Goal: Task Accomplishment & Management: Use online tool/utility

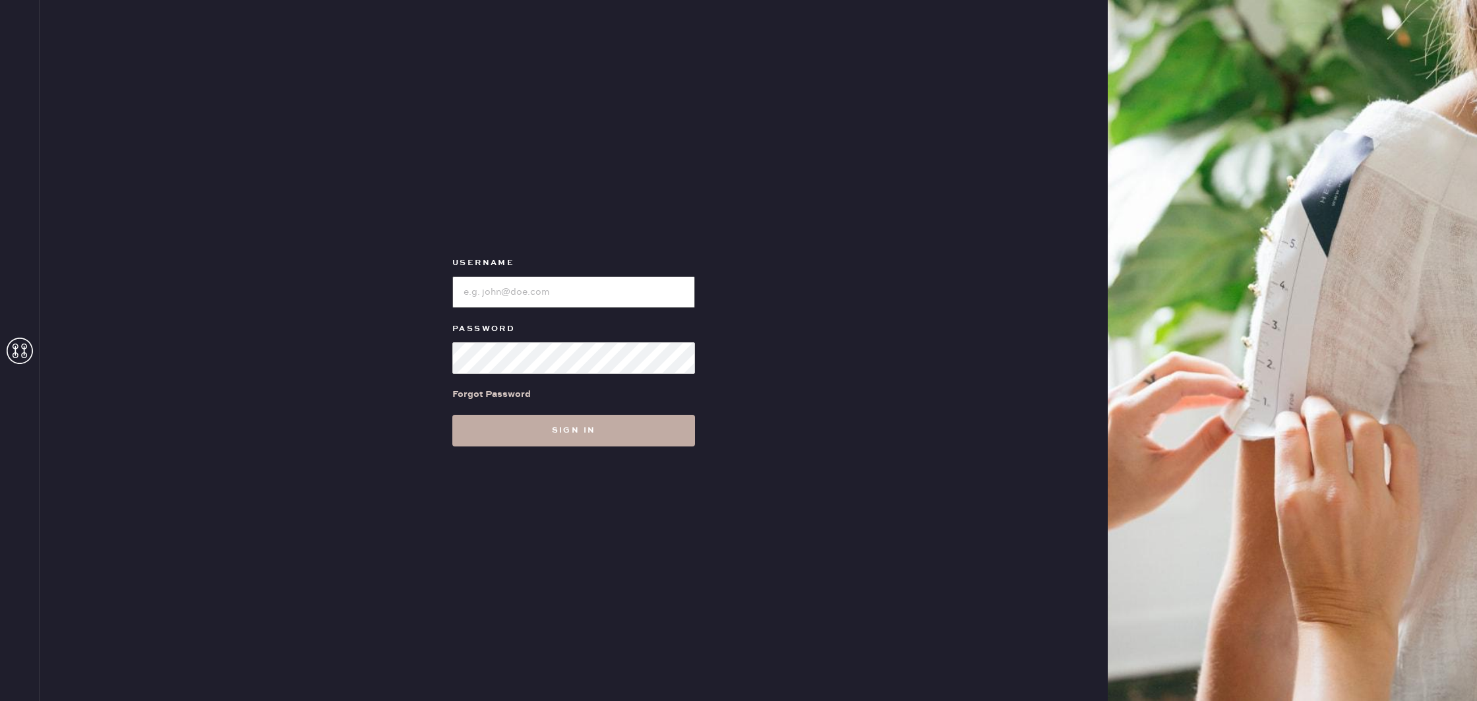
type input "reformationboston"
click at [568, 432] on button "Sign in" at bounding box center [573, 431] width 243 height 32
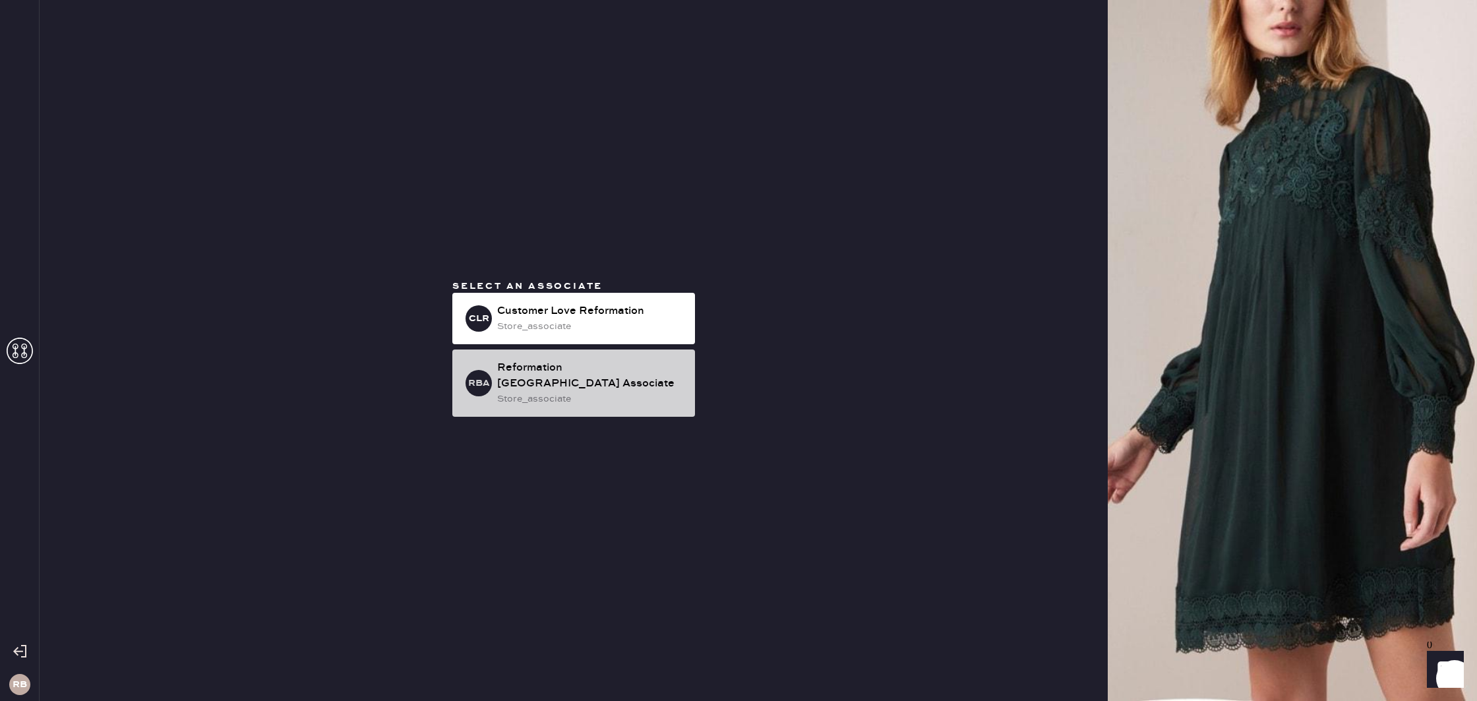
click at [524, 392] on div "store_associate" at bounding box center [590, 399] width 187 height 15
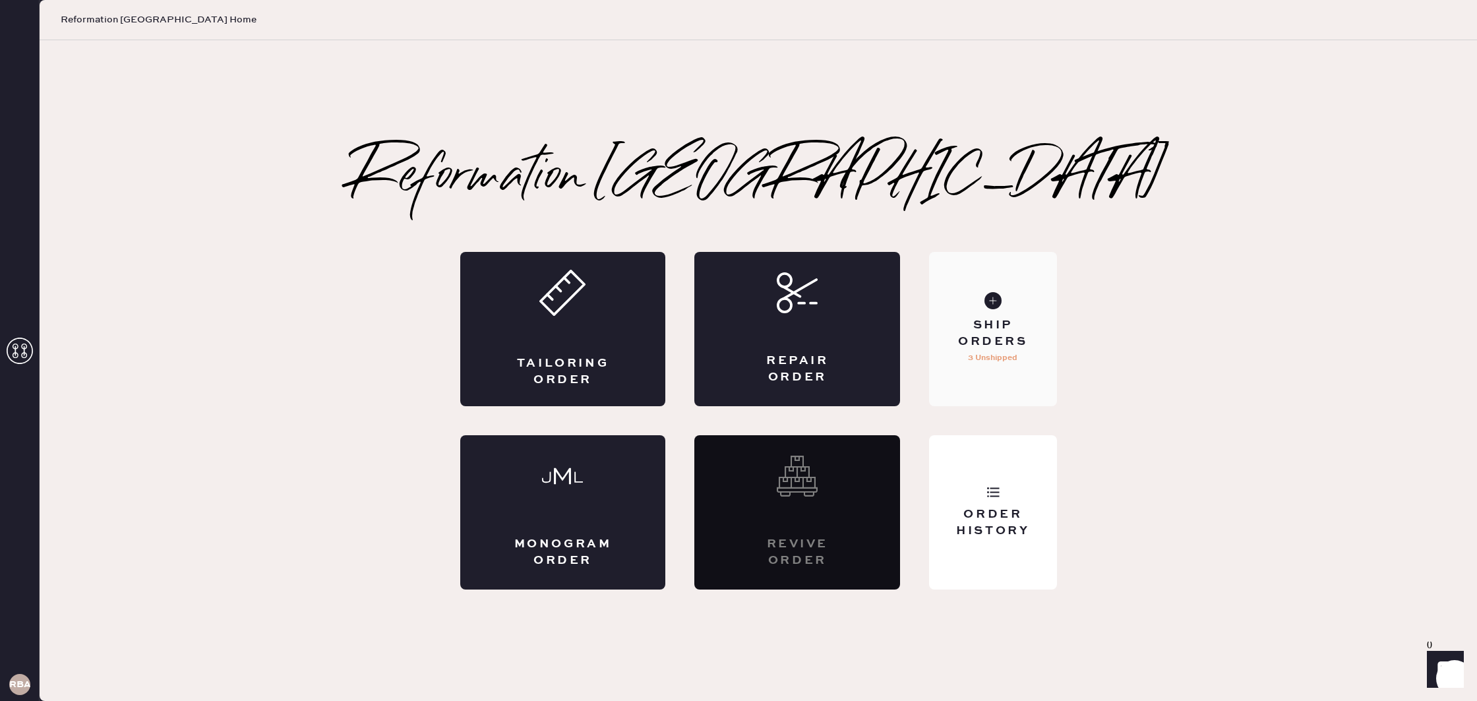
click at [1009, 310] on div "Ship Orders 3 Unshipped" at bounding box center [992, 329] width 127 height 154
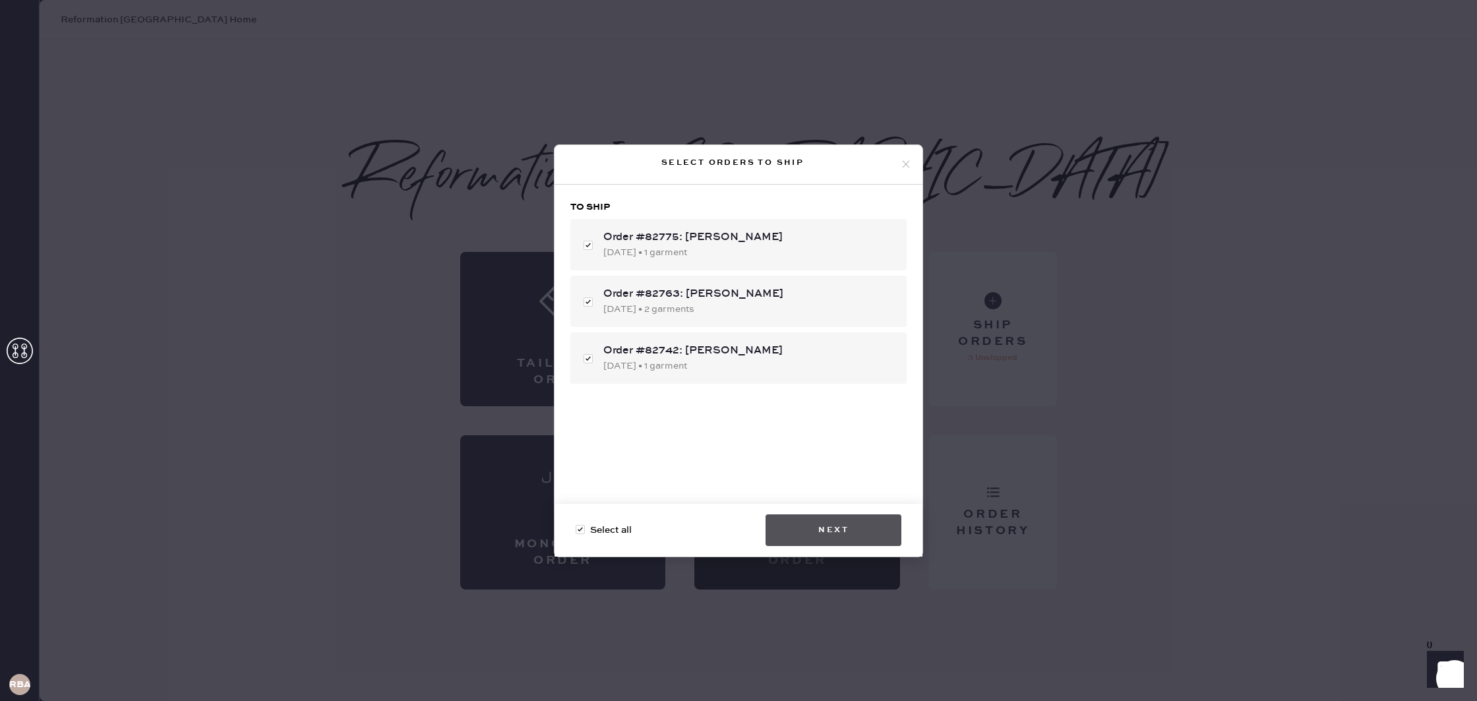
click at [838, 517] on button "Next" at bounding box center [833, 530] width 136 height 32
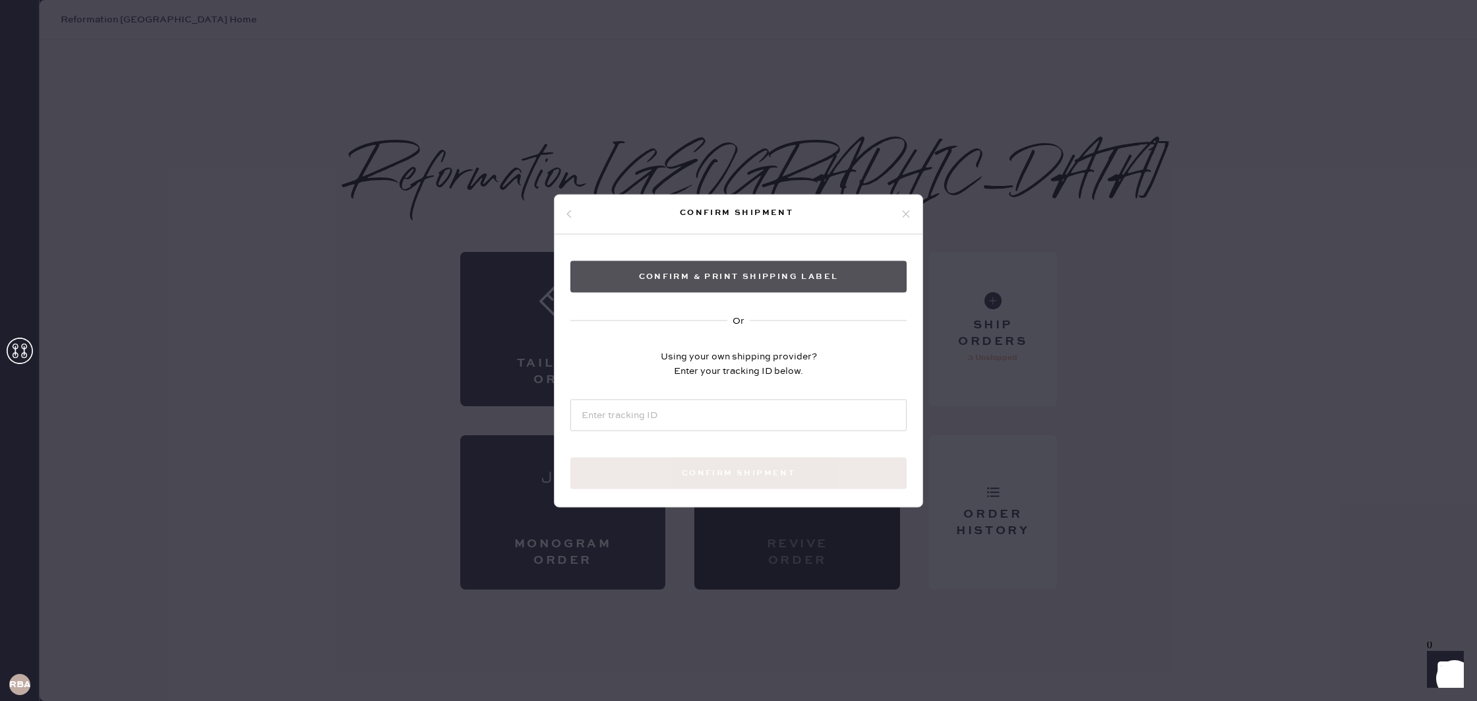
click at [642, 278] on button "Confirm & Print shipping label" at bounding box center [738, 276] width 336 height 32
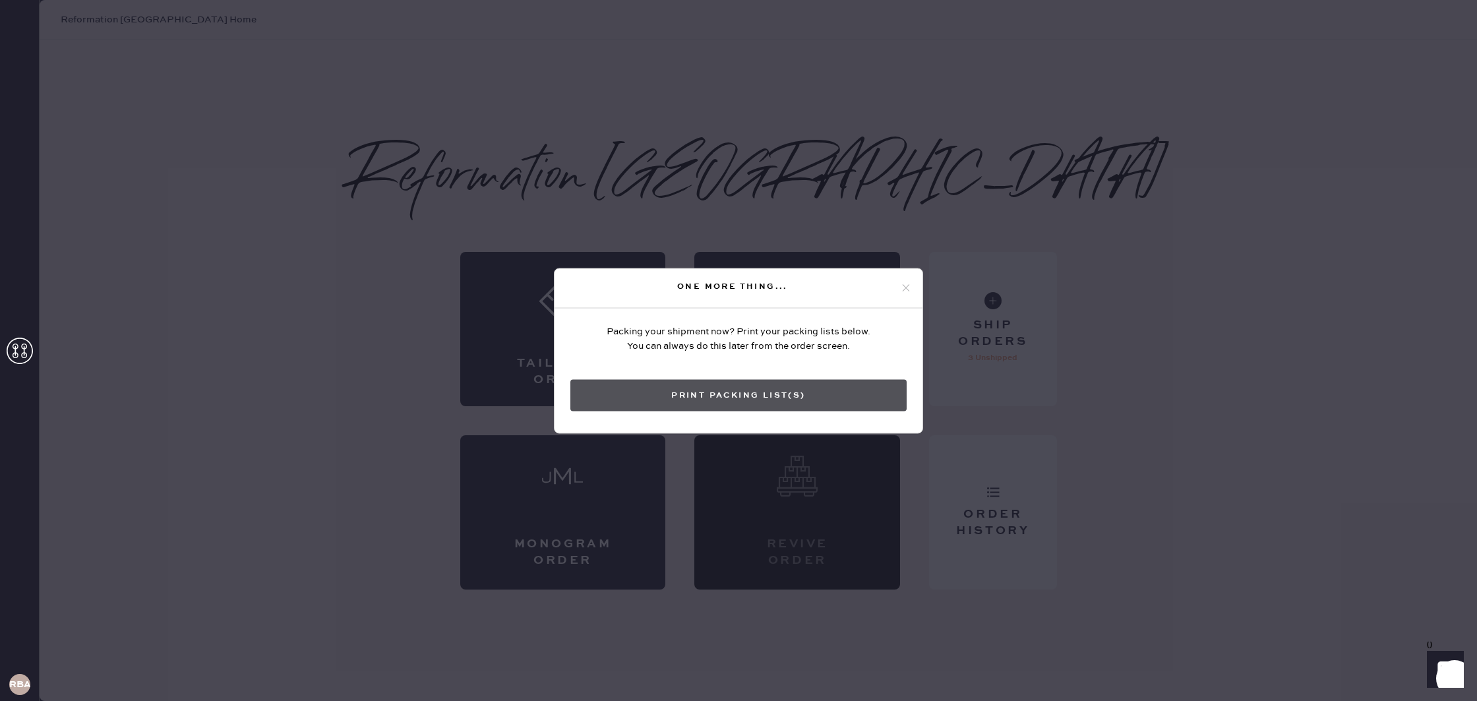
click at [834, 396] on button "Print Packing List(s)" at bounding box center [738, 395] width 336 height 32
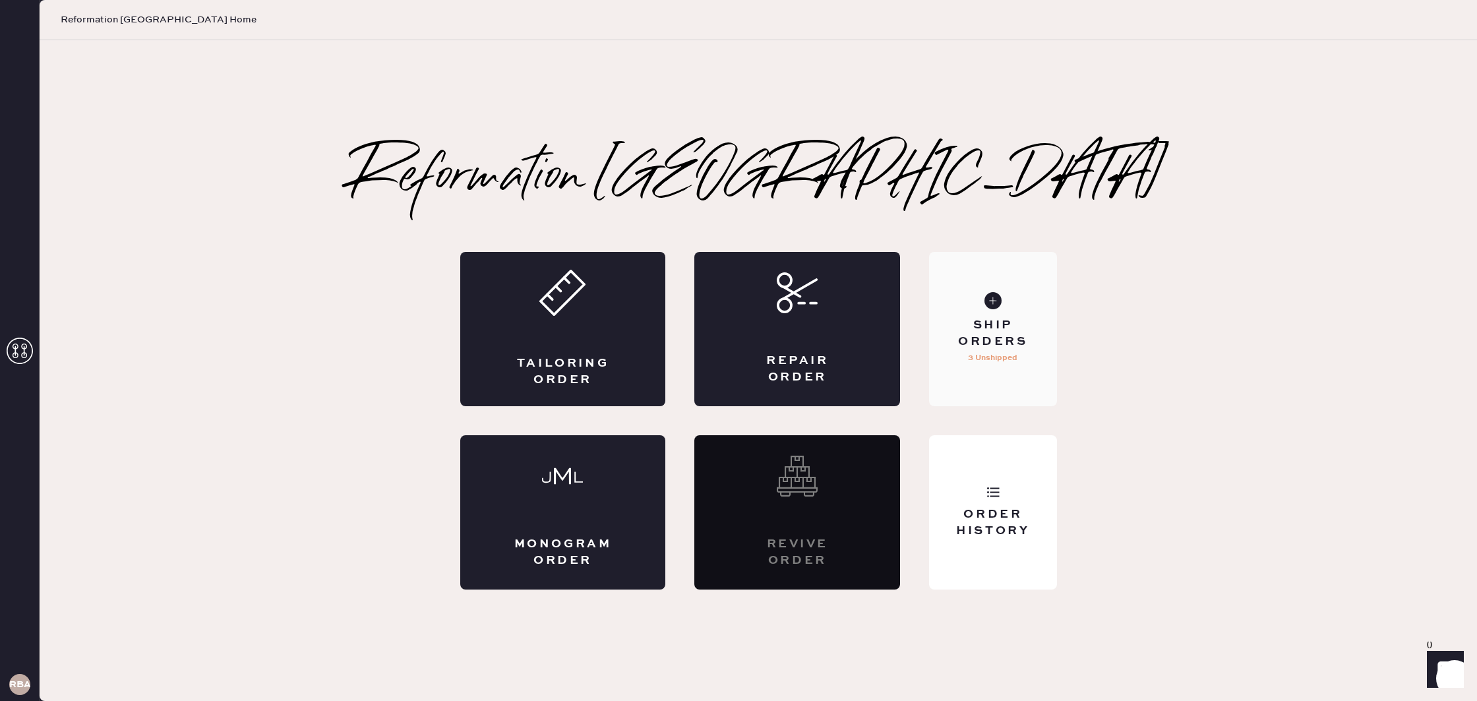
click at [1005, 314] on div "Ship Orders 3 Unshipped" at bounding box center [992, 329] width 127 height 154
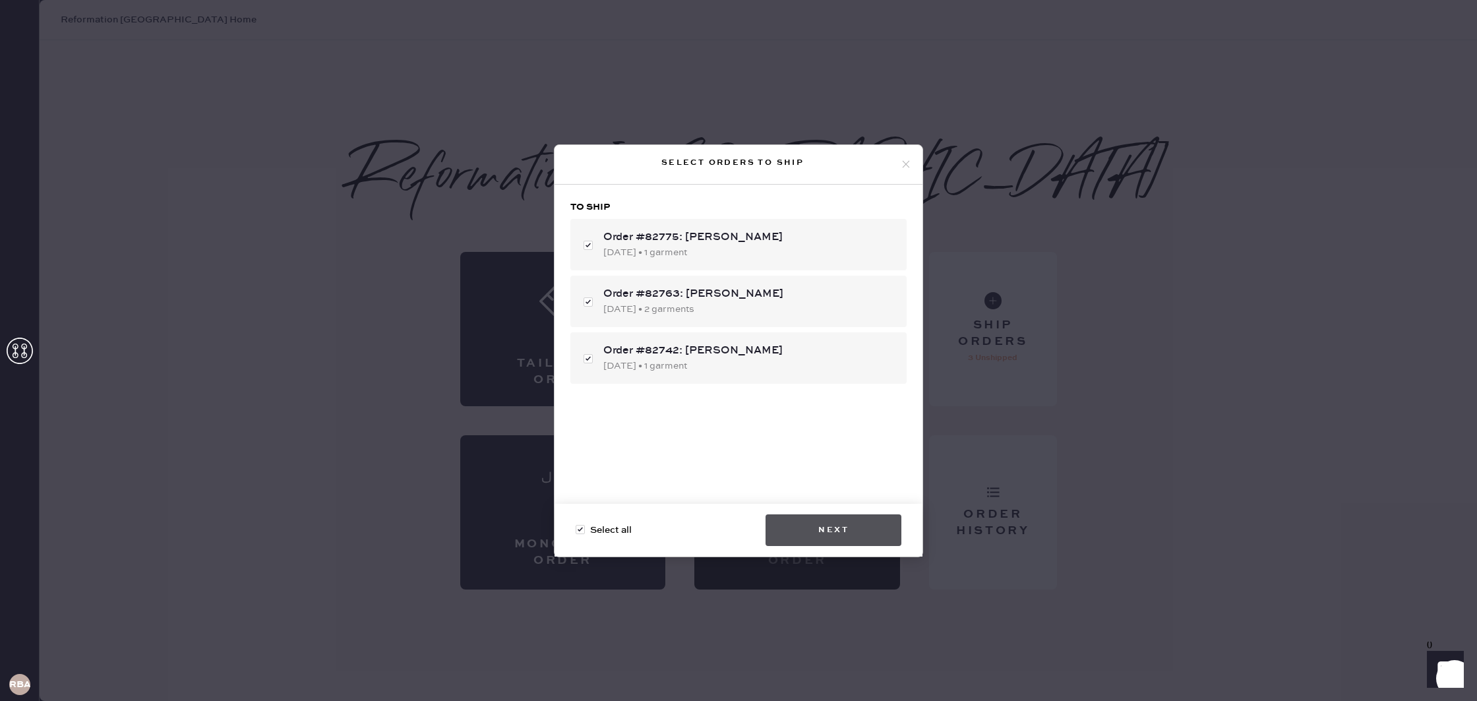
click at [854, 528] on button "Next" at bounding box center [833, 530] width 136 height 32
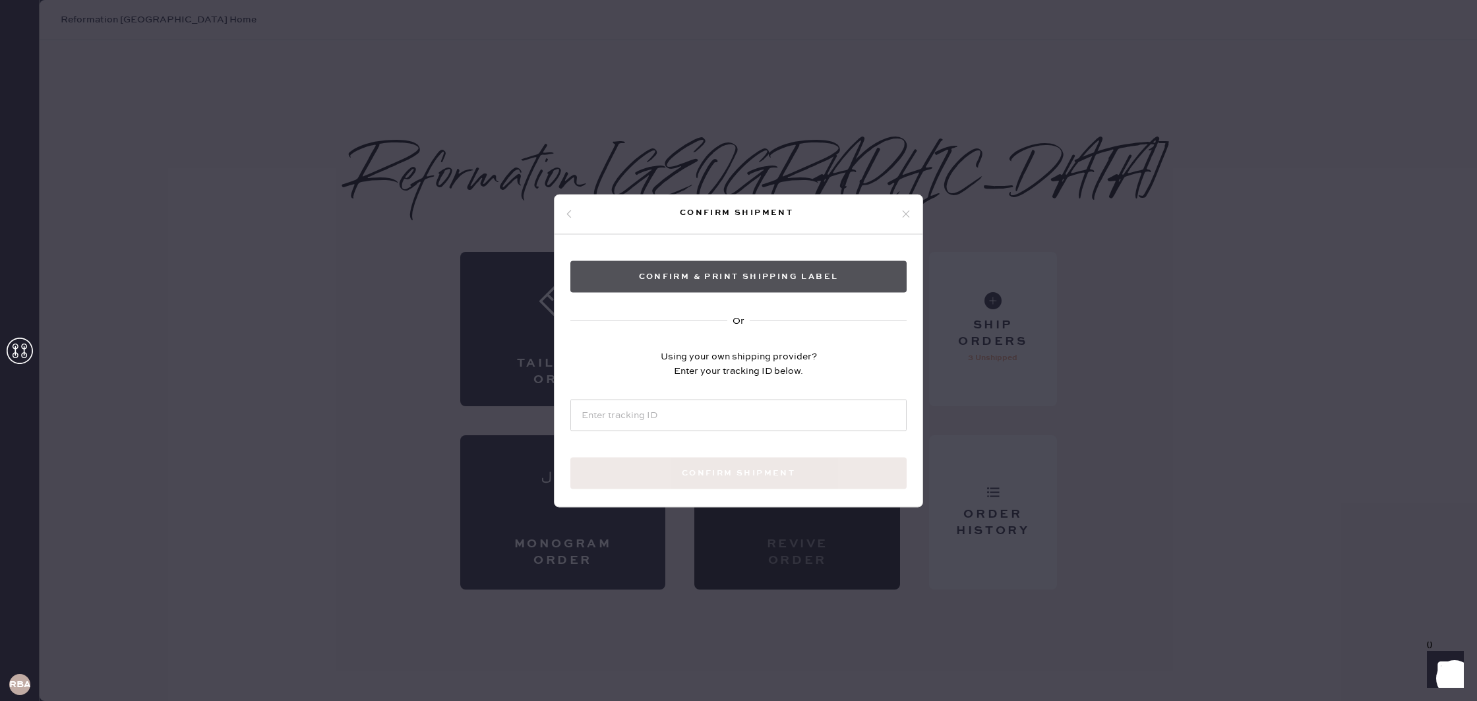
click at [767, 280] on button "Confirm & Print shipping label" at bounding box center [738, 276] width 336 height 32
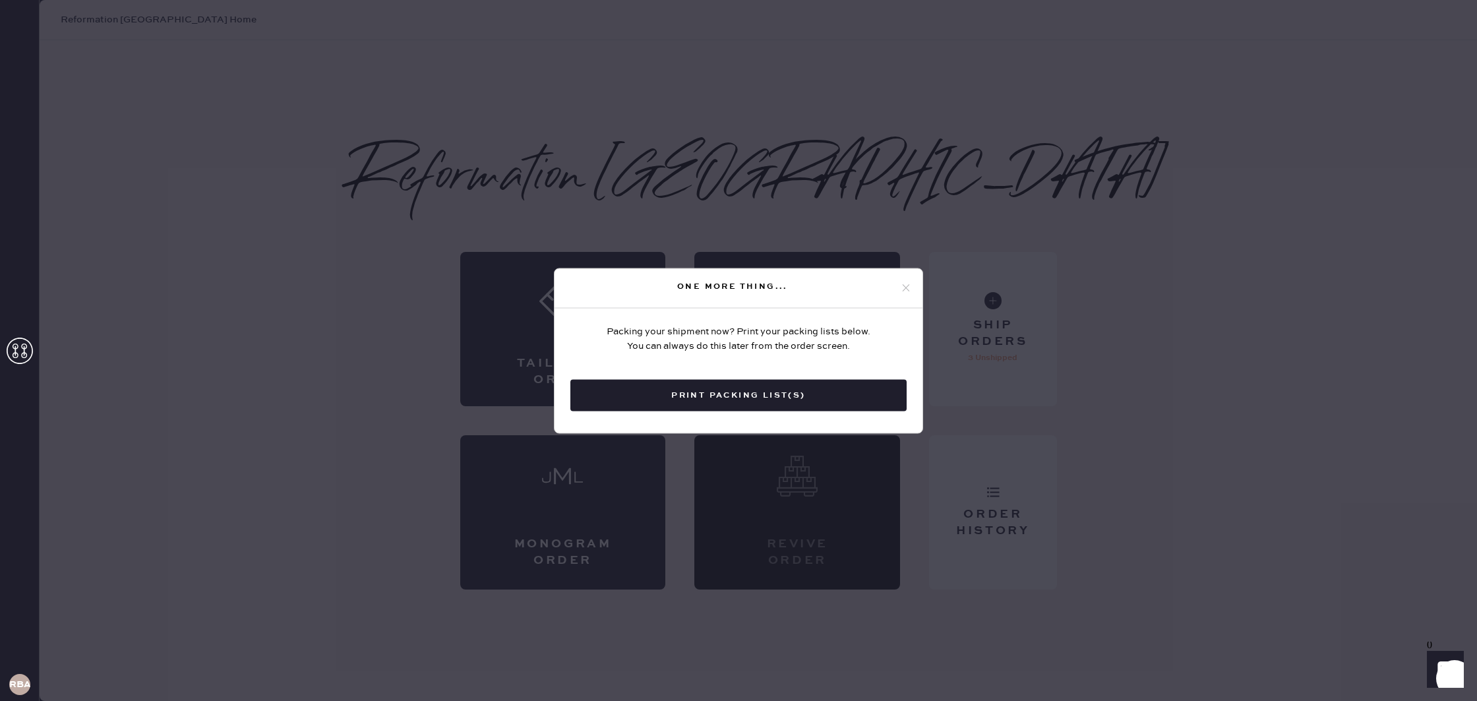
click at [904, 289] on use at bounding box center [905, 287] width 7 height 7
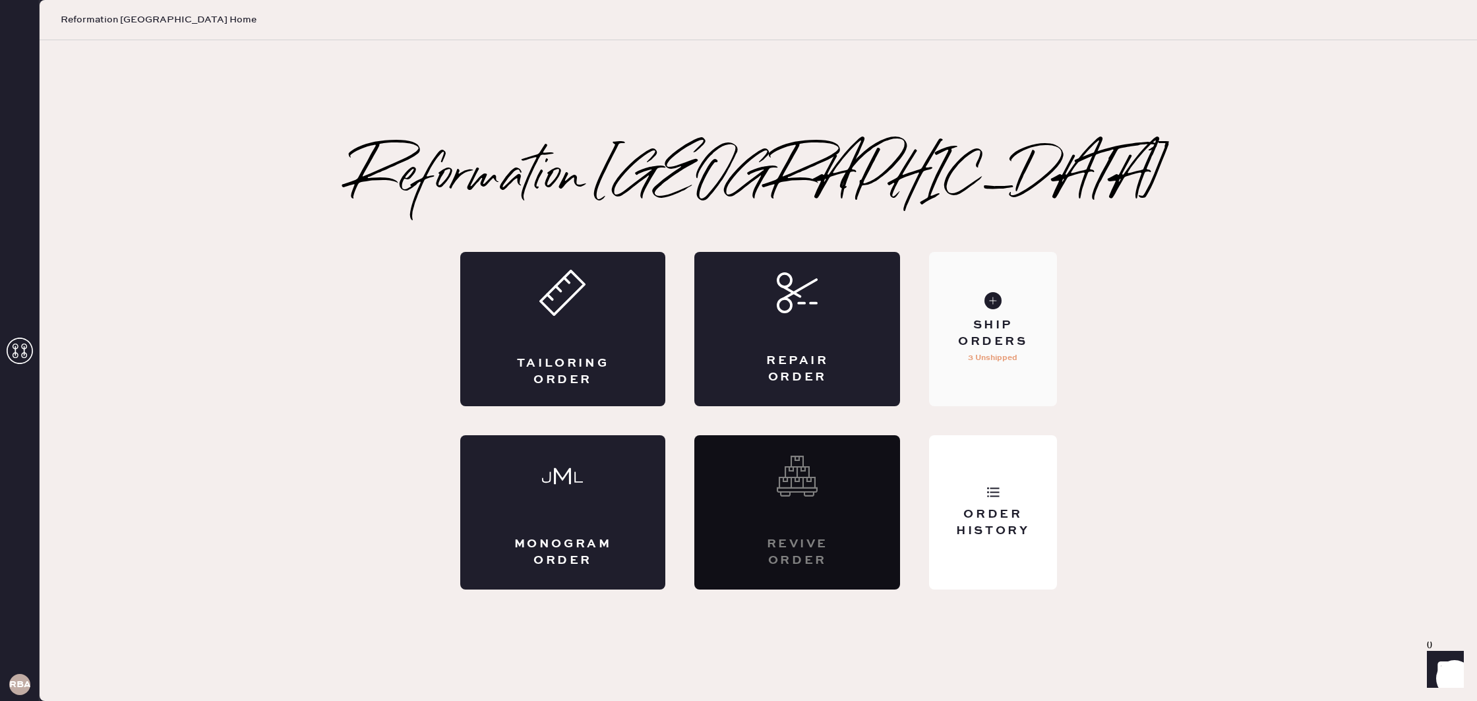
click at [982, 314] on div "Ship Orders 3 Unshipped" at bounding box center [992, 329] width 127 height 154
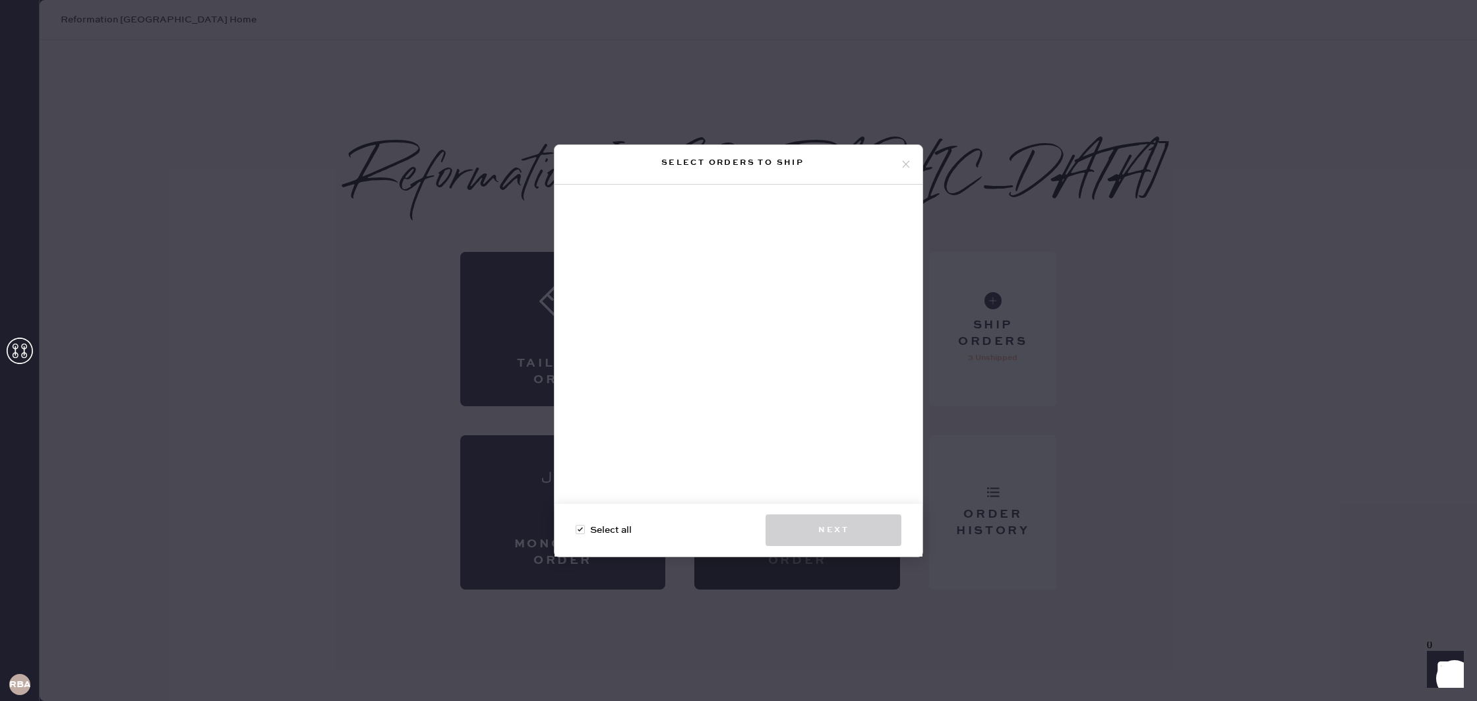
click at [906, 164] on icon at bounding box center [906, 164] width 12 height 12
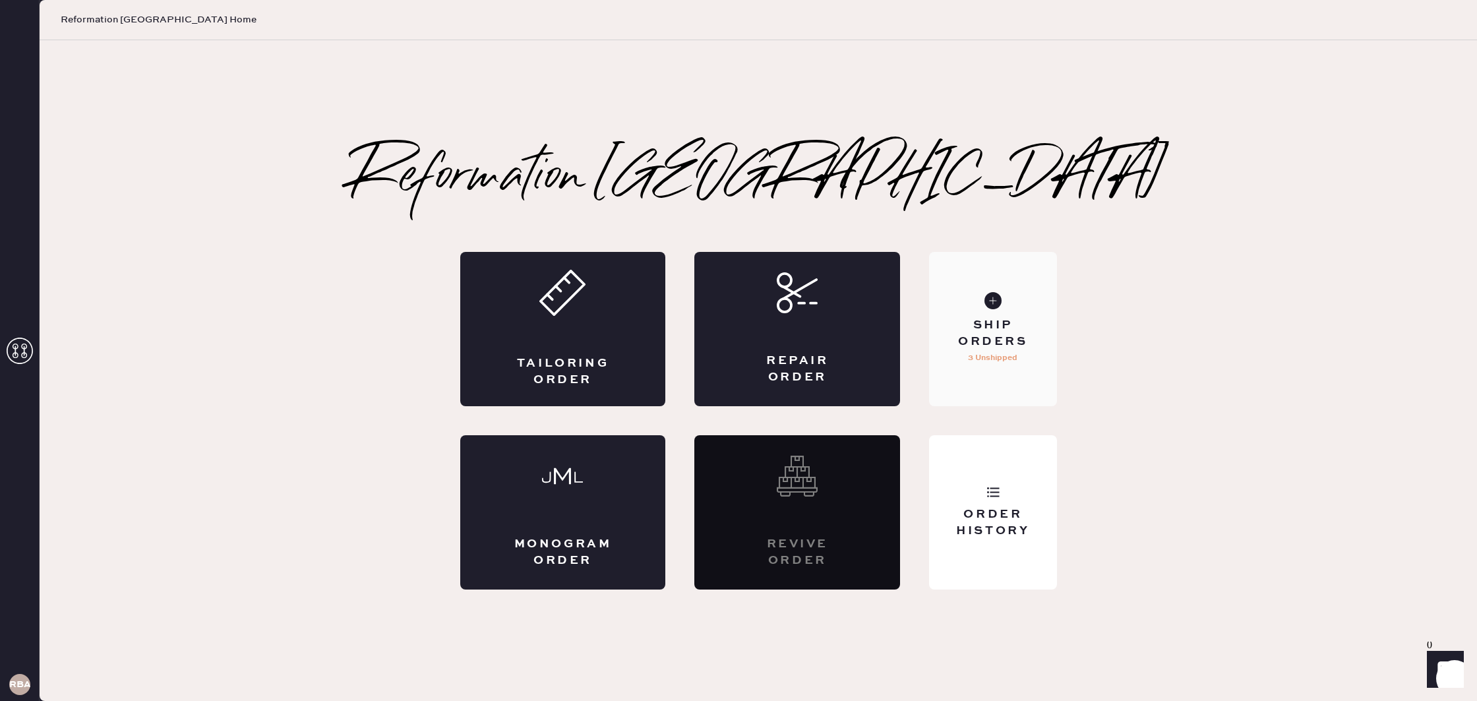
click at [1019, 365] on div "Ship Orders 3 Unshipped" at bounding box center [992, 329] width 127 height 154
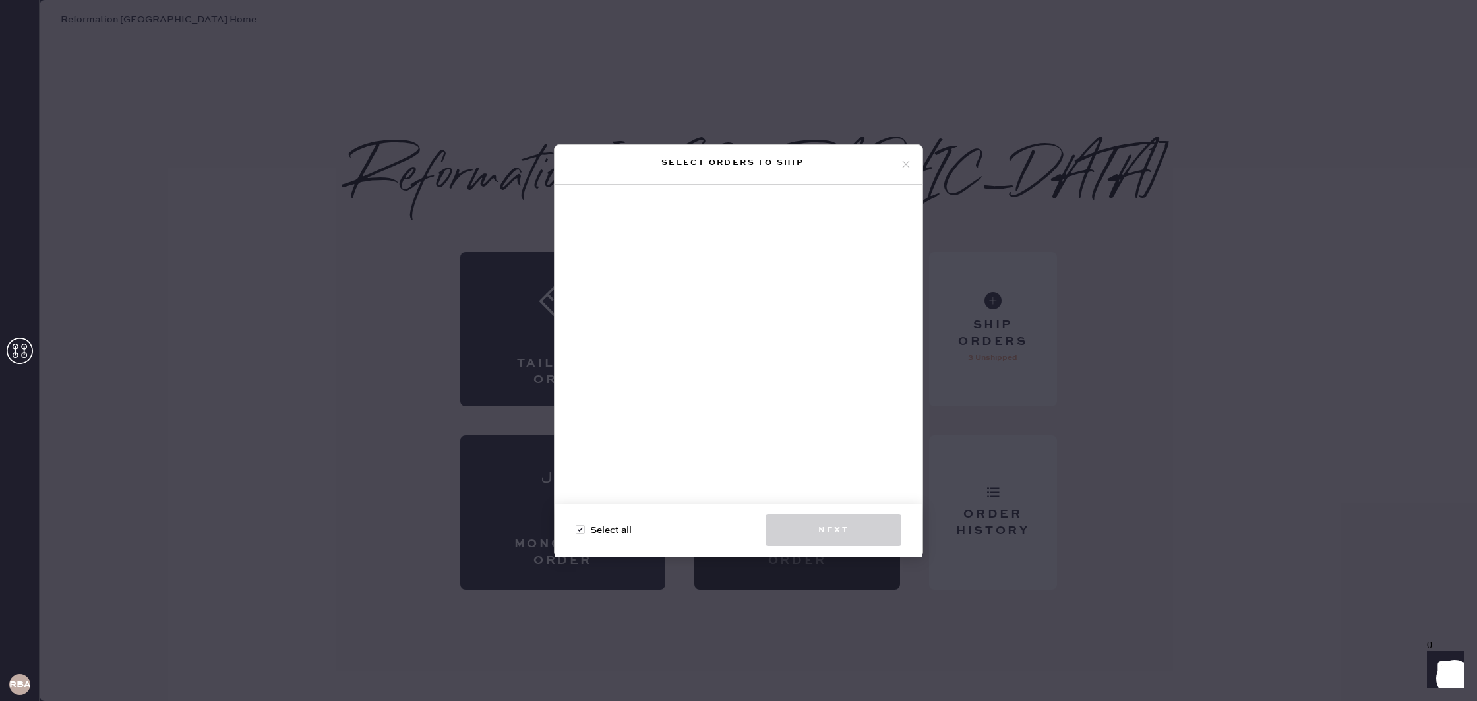
click at [903, 163] on icon at bounding box center [906, 164] width 12 height 12
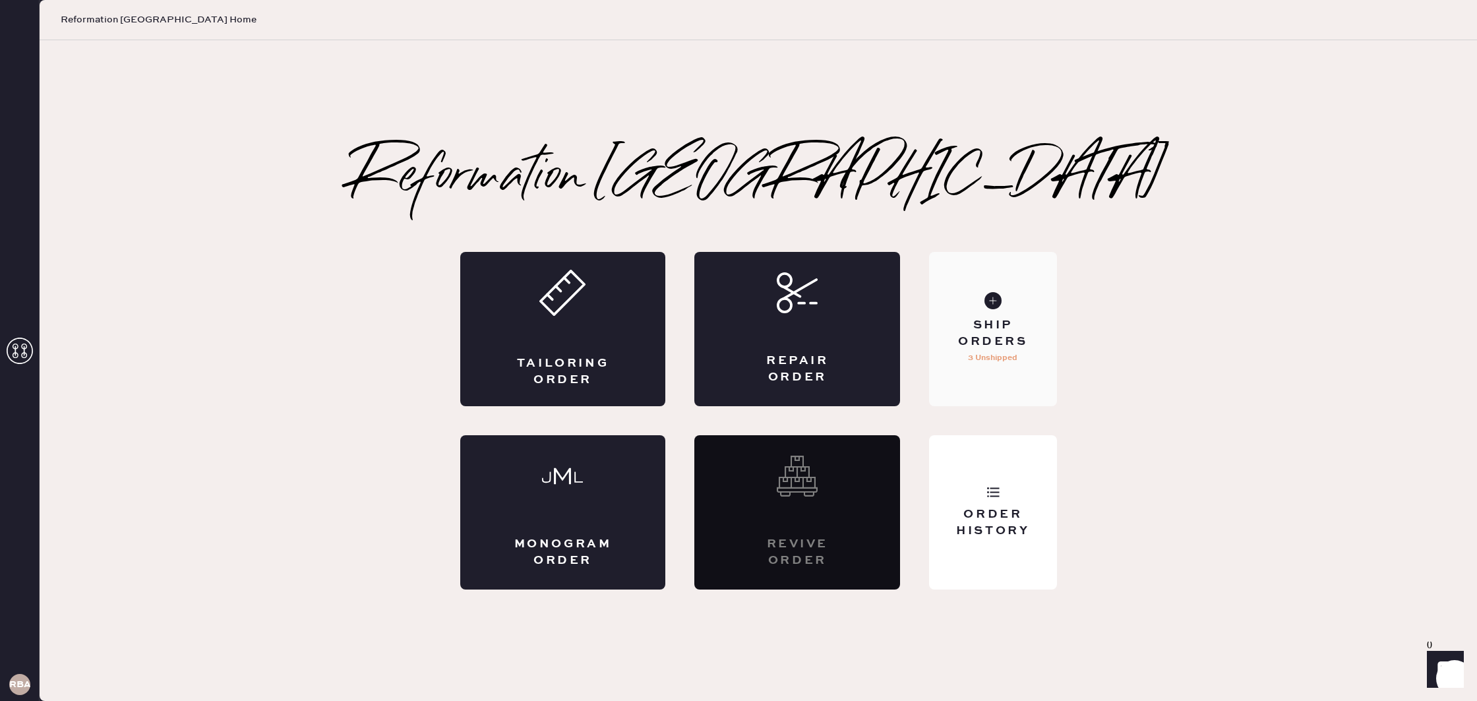
click at [993, 303] on use at bounding box center [992, 300] width 17 height 17
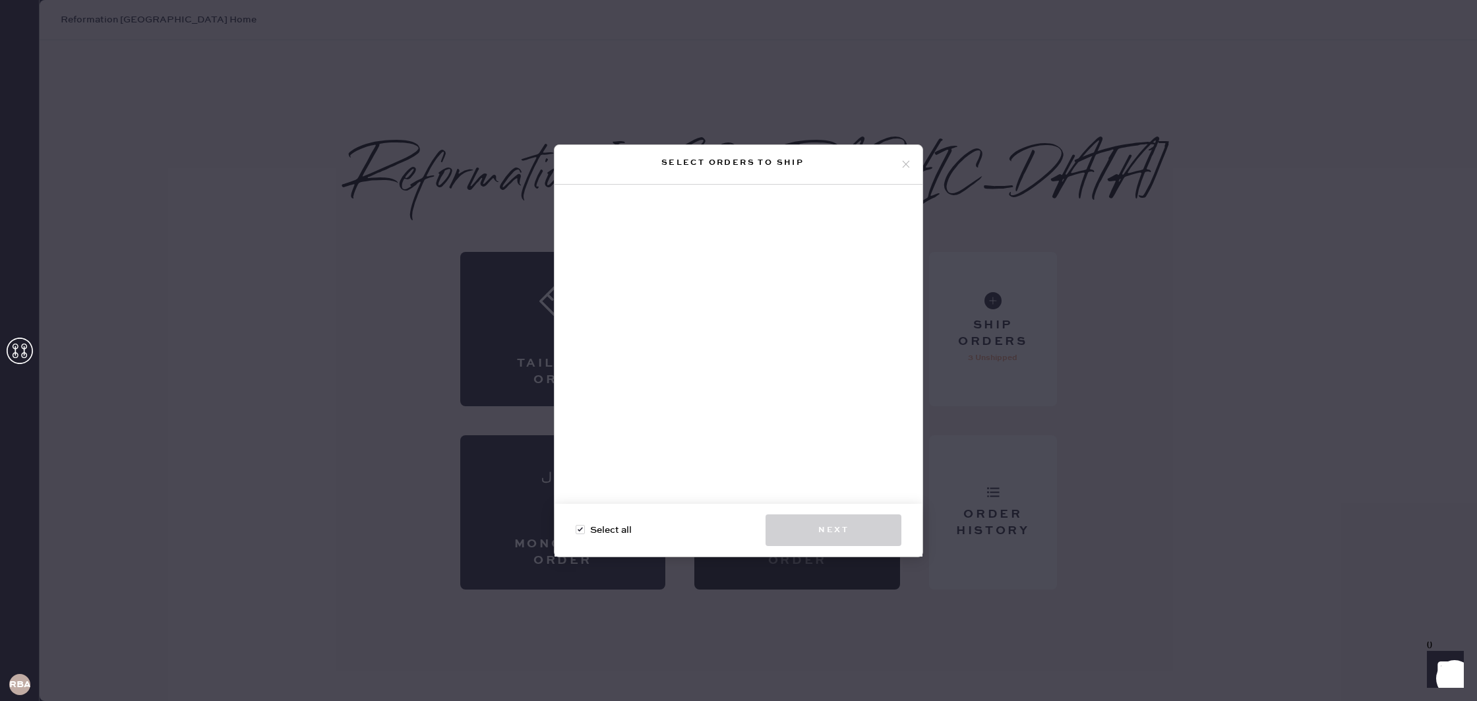
click at [905, 163] on use at bounding box center [905, 164] width 7 height 7
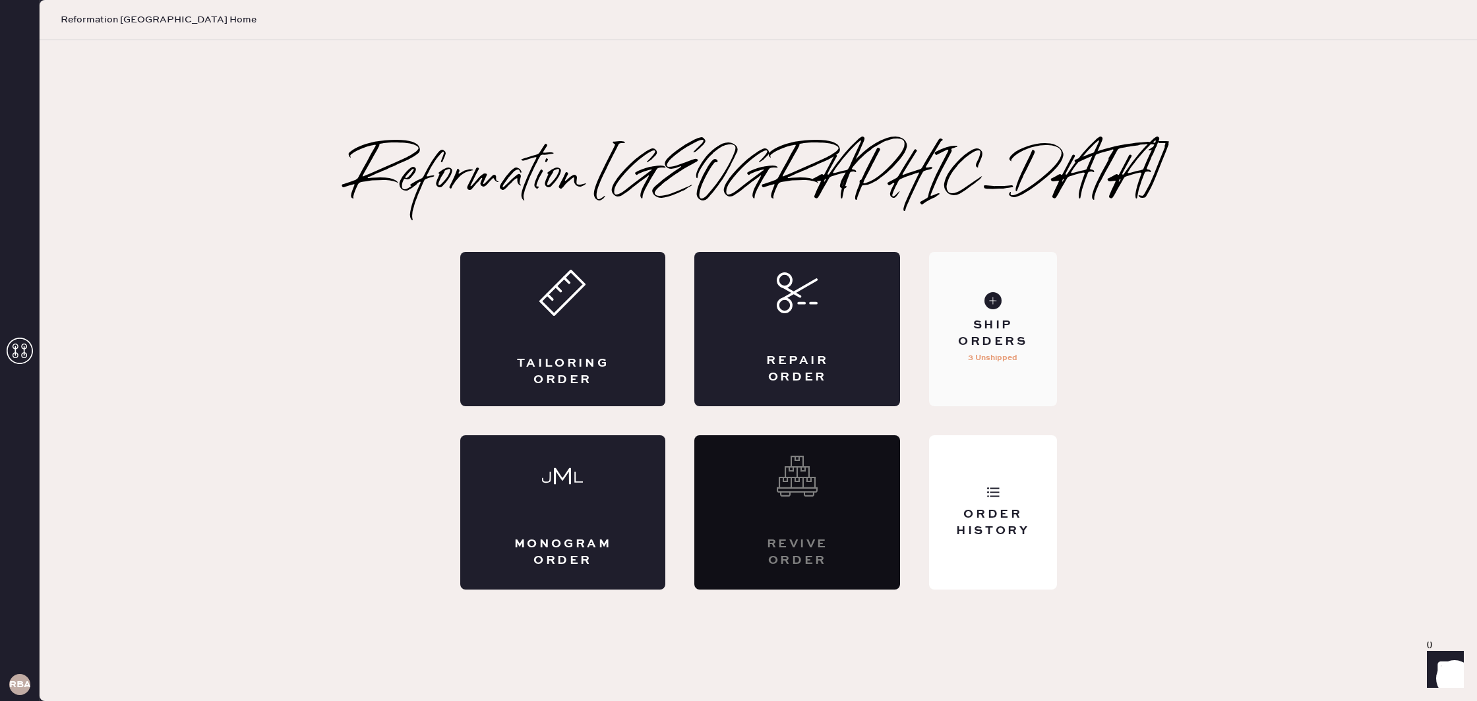
click at [1010, 305] on div "Ship Orders 3 Unshipped" at bounding box center [992, 329] width 127 height 154
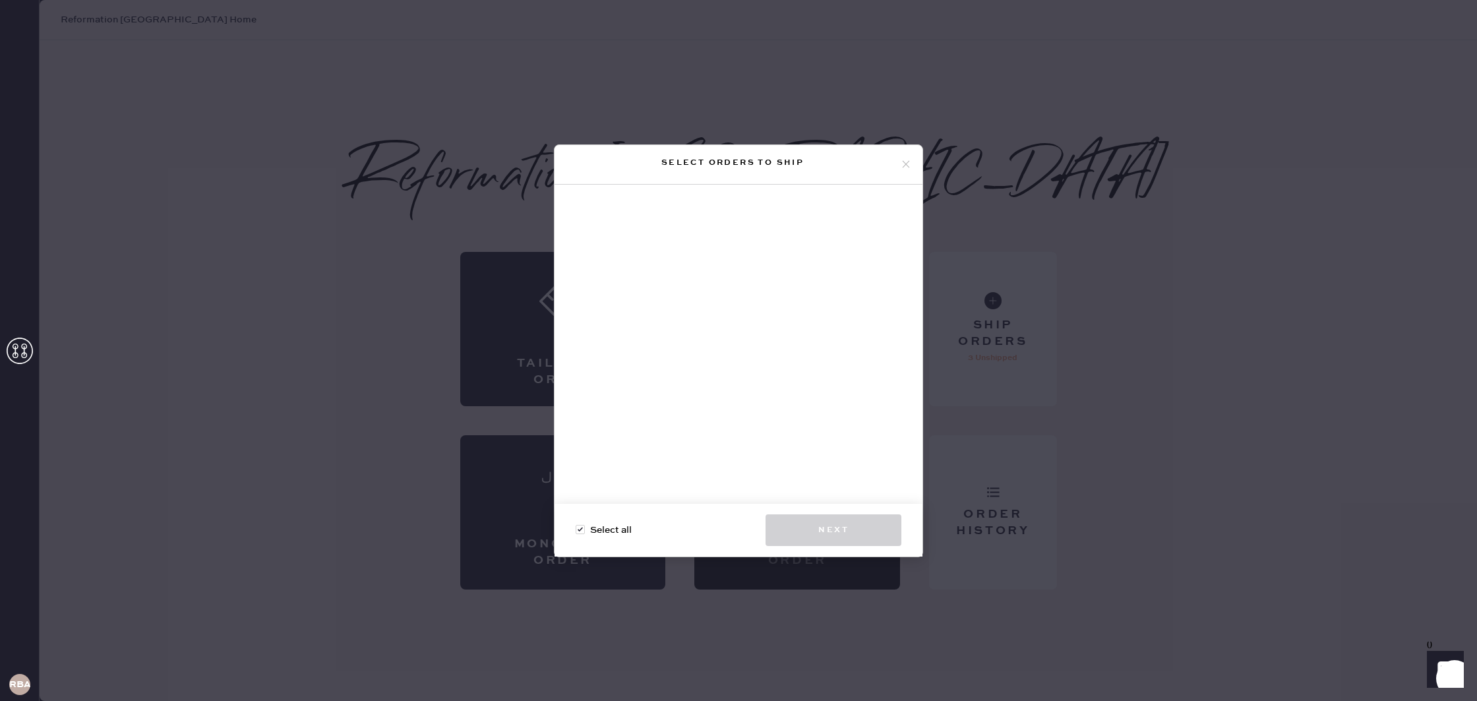
click at [900, 167] on icon at bounding box center [906, 164] width 12 height 12
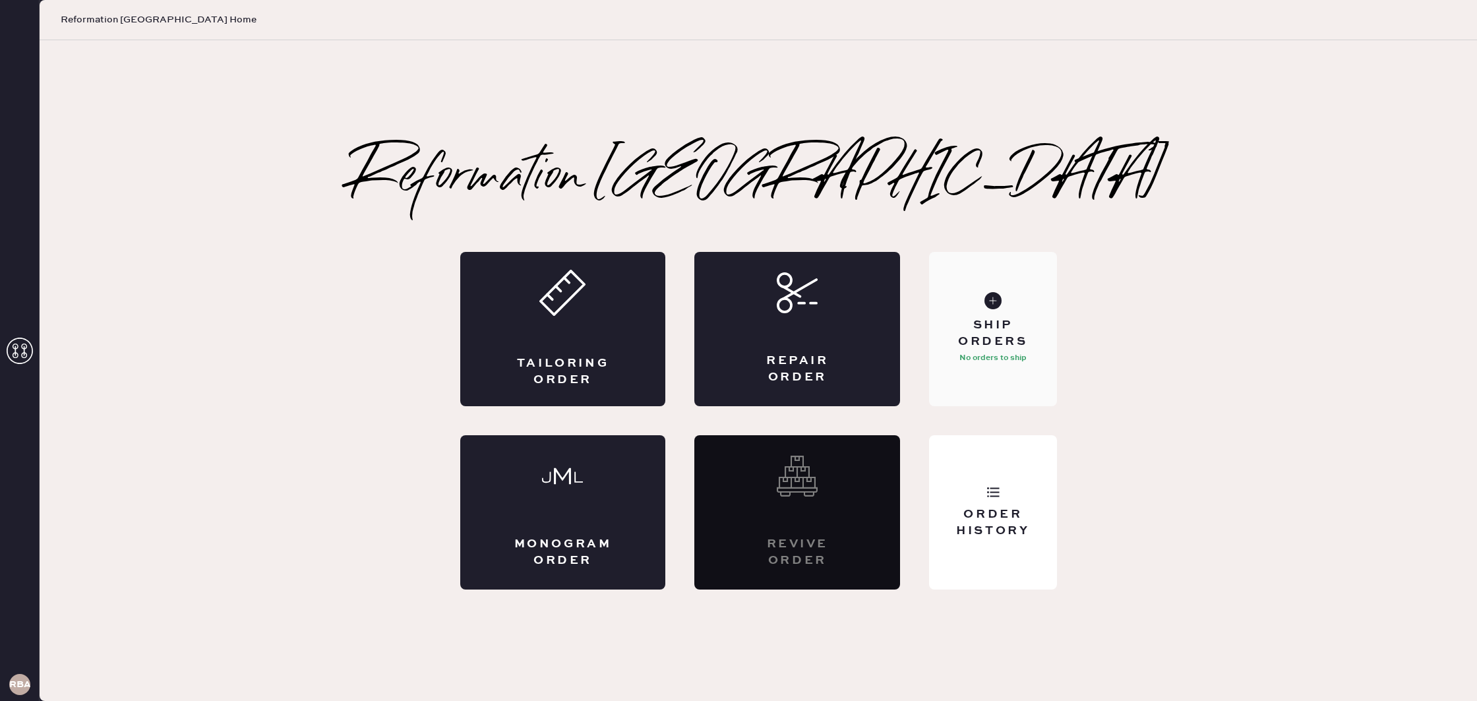
click at [970, 305] on div "Ship Orders No orders to ship" at bounding box center [992, 329] width 127 height 154
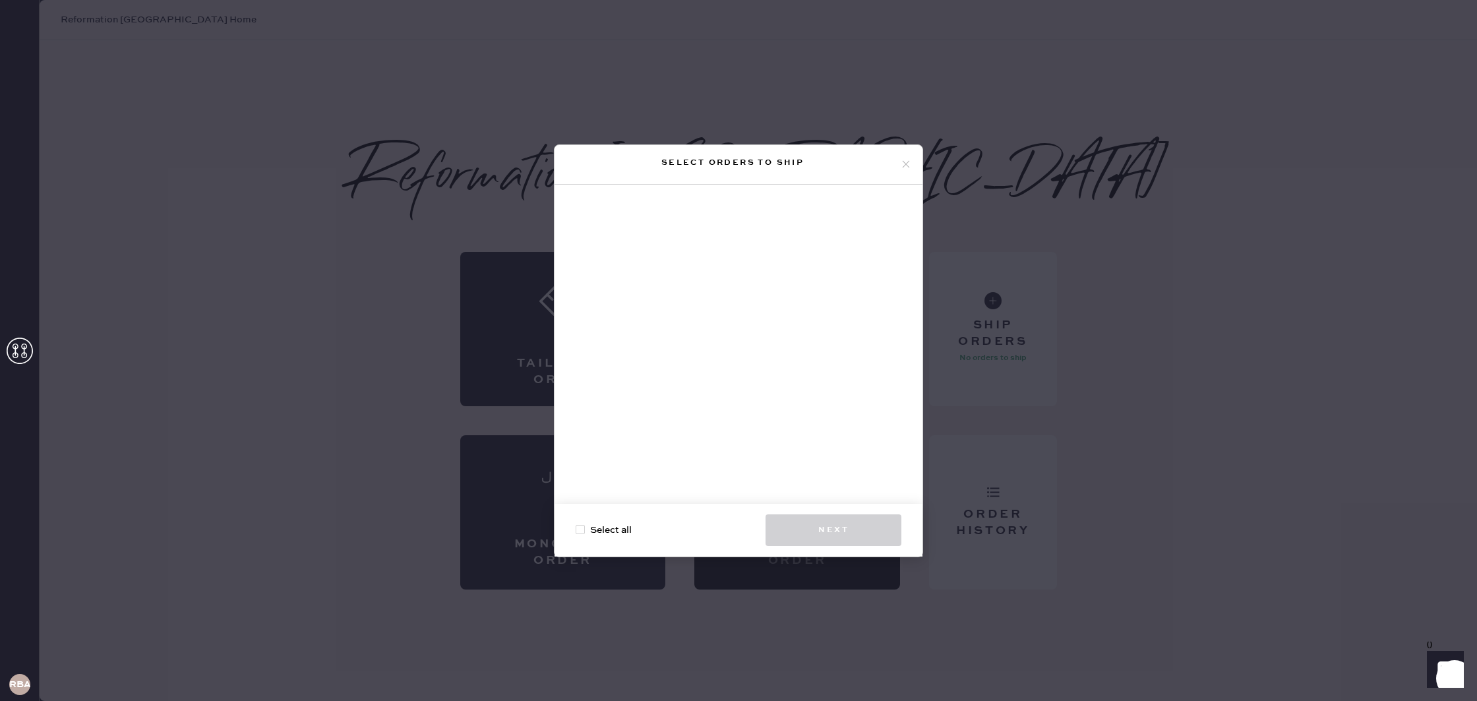
click at [583, 525] on div at bounding box center [579, 529] width 9 height 9
click at [576, 523] on input "Select all" at bounding box center [575, 523] width 1 height 1
checkbox input "true"
click at [911, 161] on icon at bounding box center [906, 164] width 12 height 12
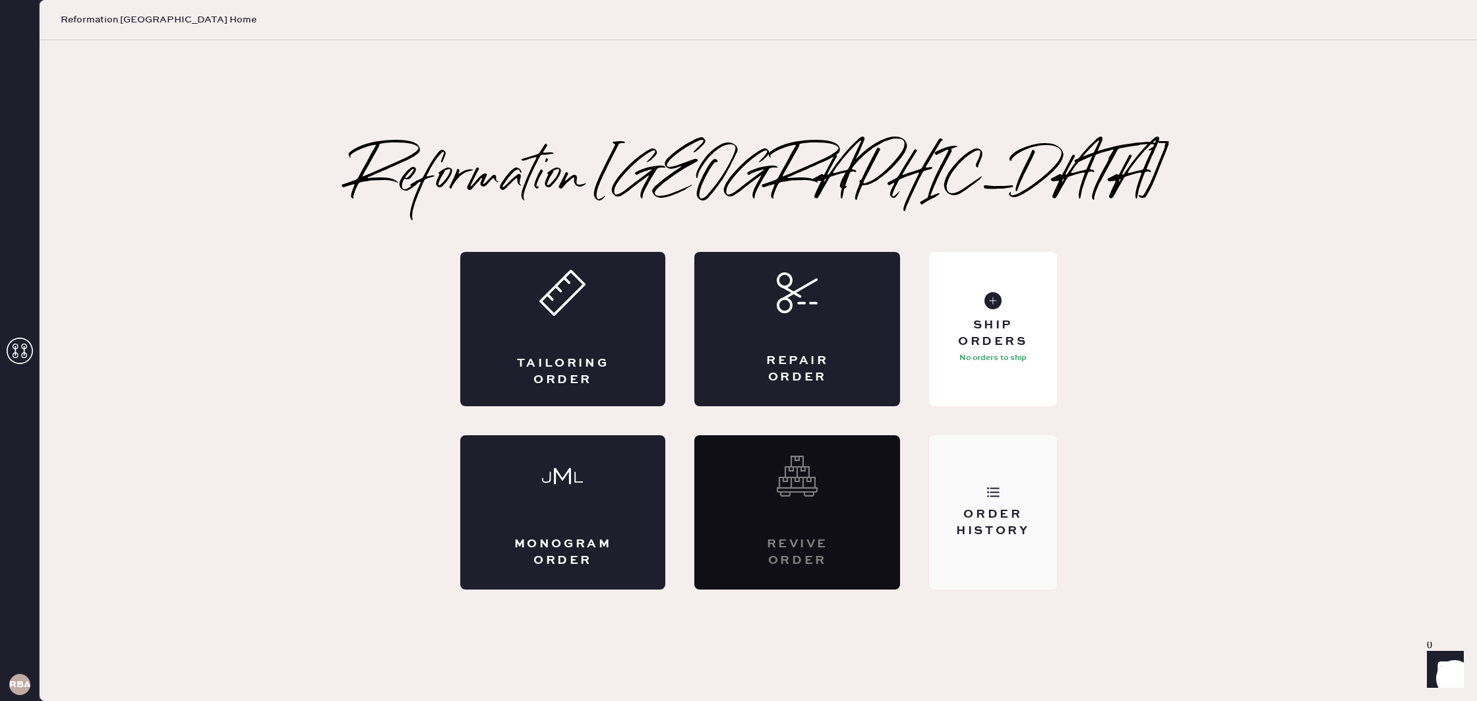
click at [1008, 489] on div "Order History" at bounding box center [992, 512] width 127 height 154
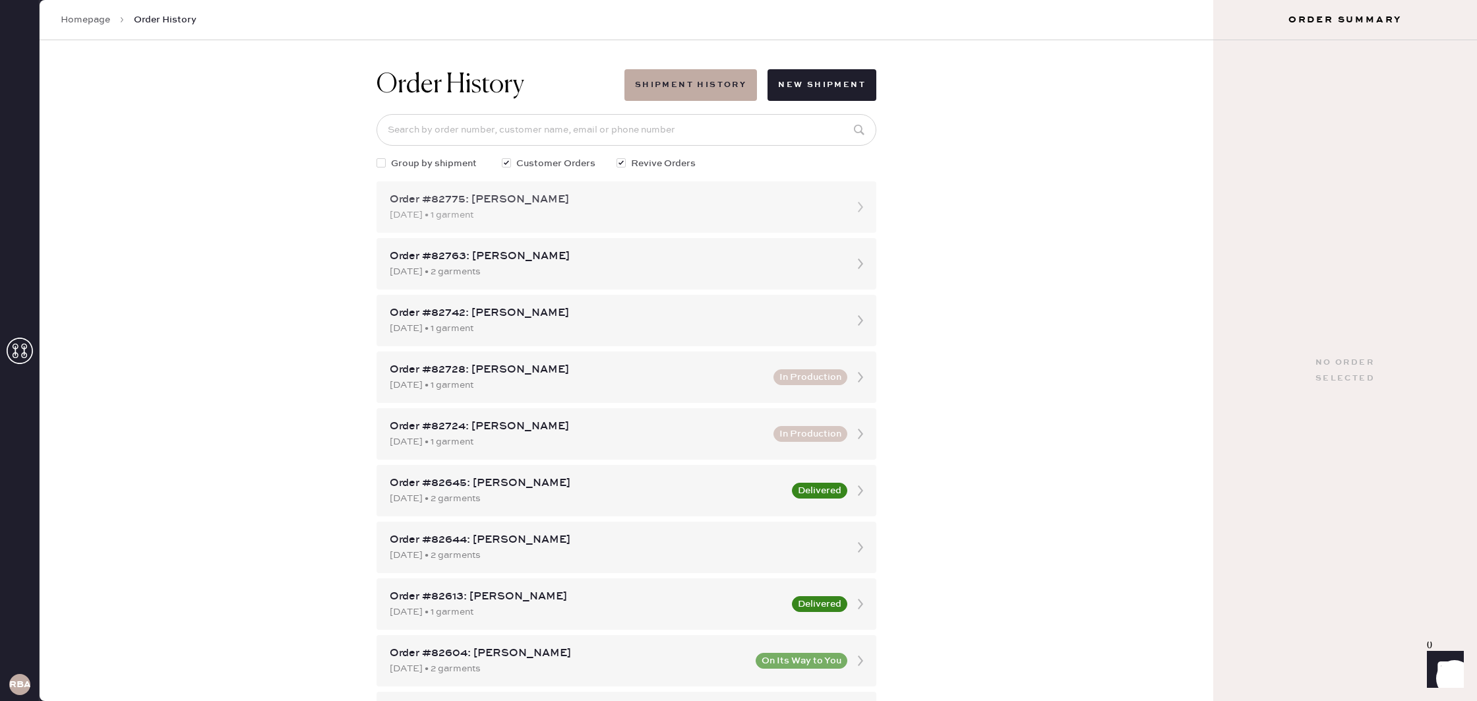
click at [551, 208] on div "[DATE] • 1 garment" at bounding box center [615, 215] width 450 height 15
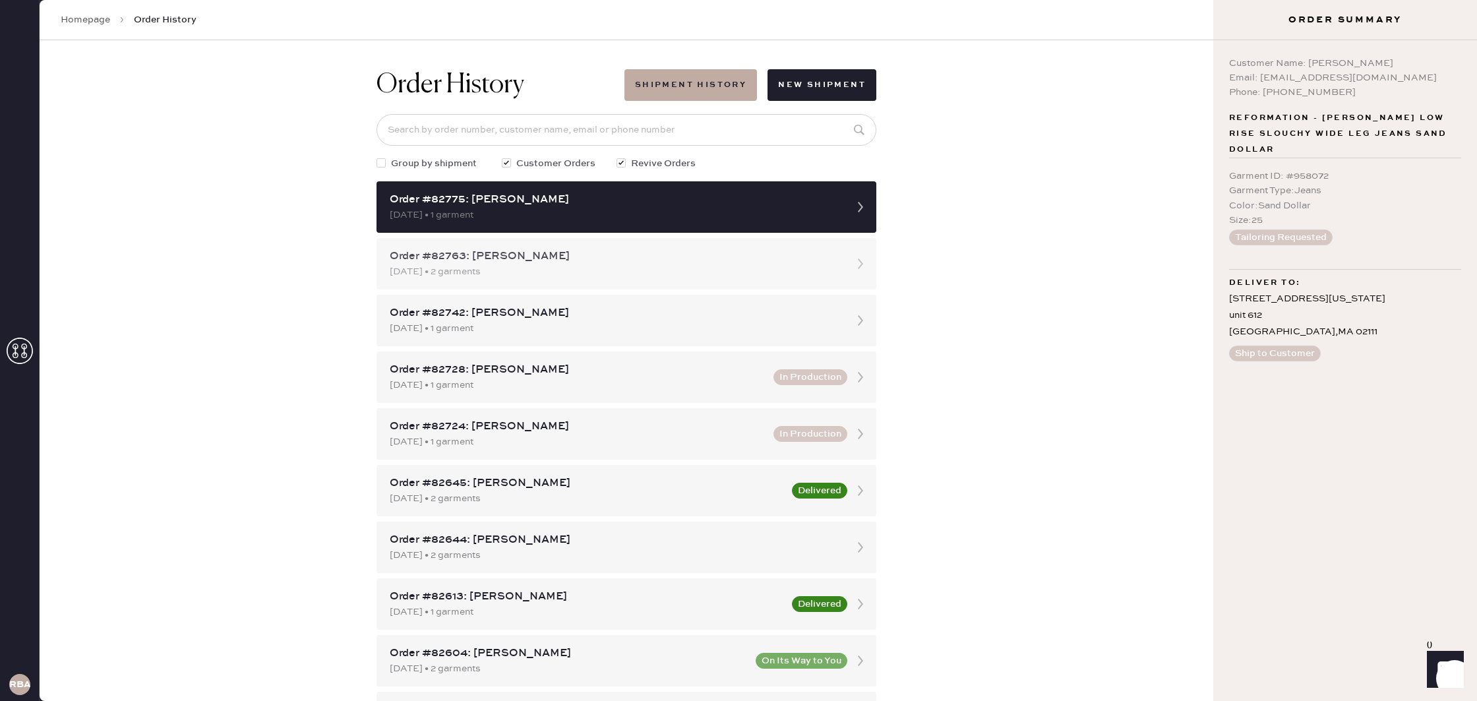
click at [648, 252] on div "Order #82763: [PERSON_NAME]" at bounding box center [615, 257] width 450 height 16
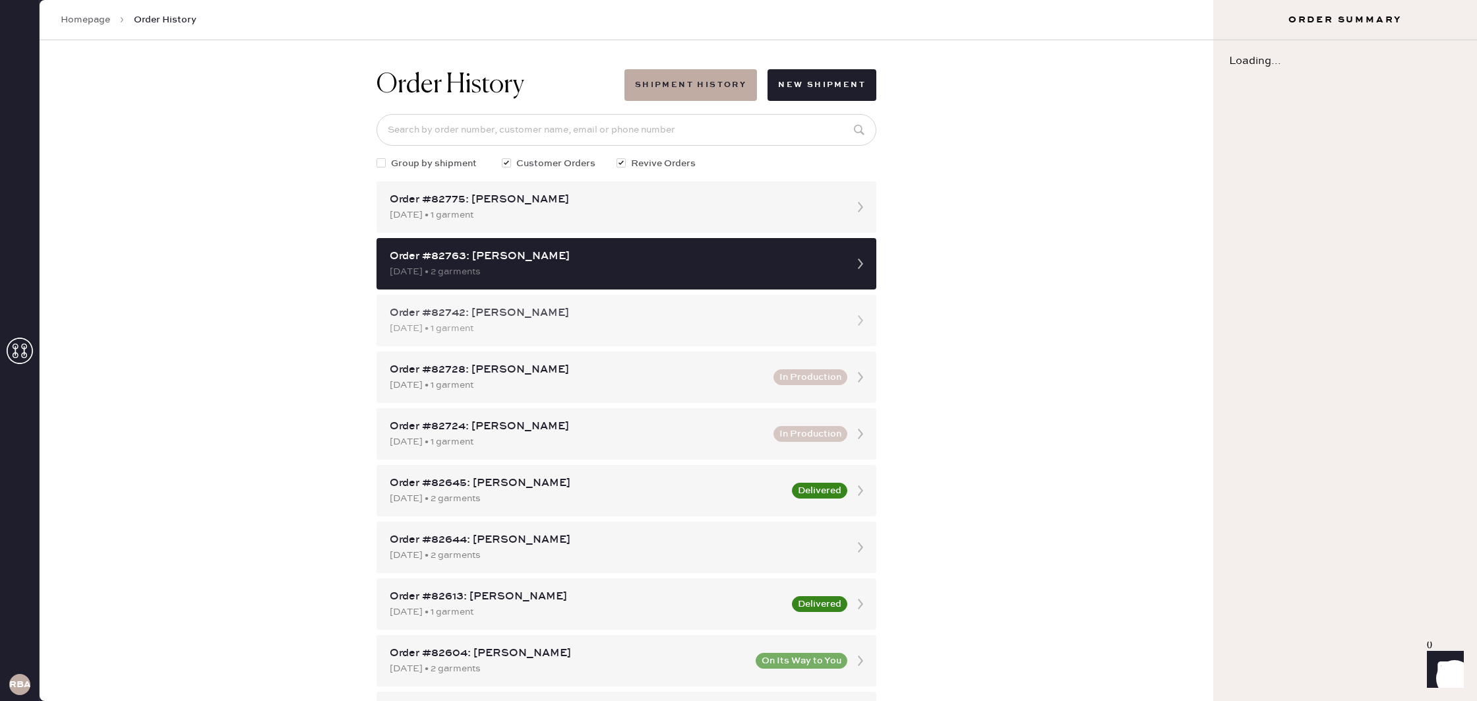
click at [657, 303] on div "Order #82742: Laura Kambourian 09/17/2025 • 1 garment" at bounding box center [626, 320] width 500 height 51
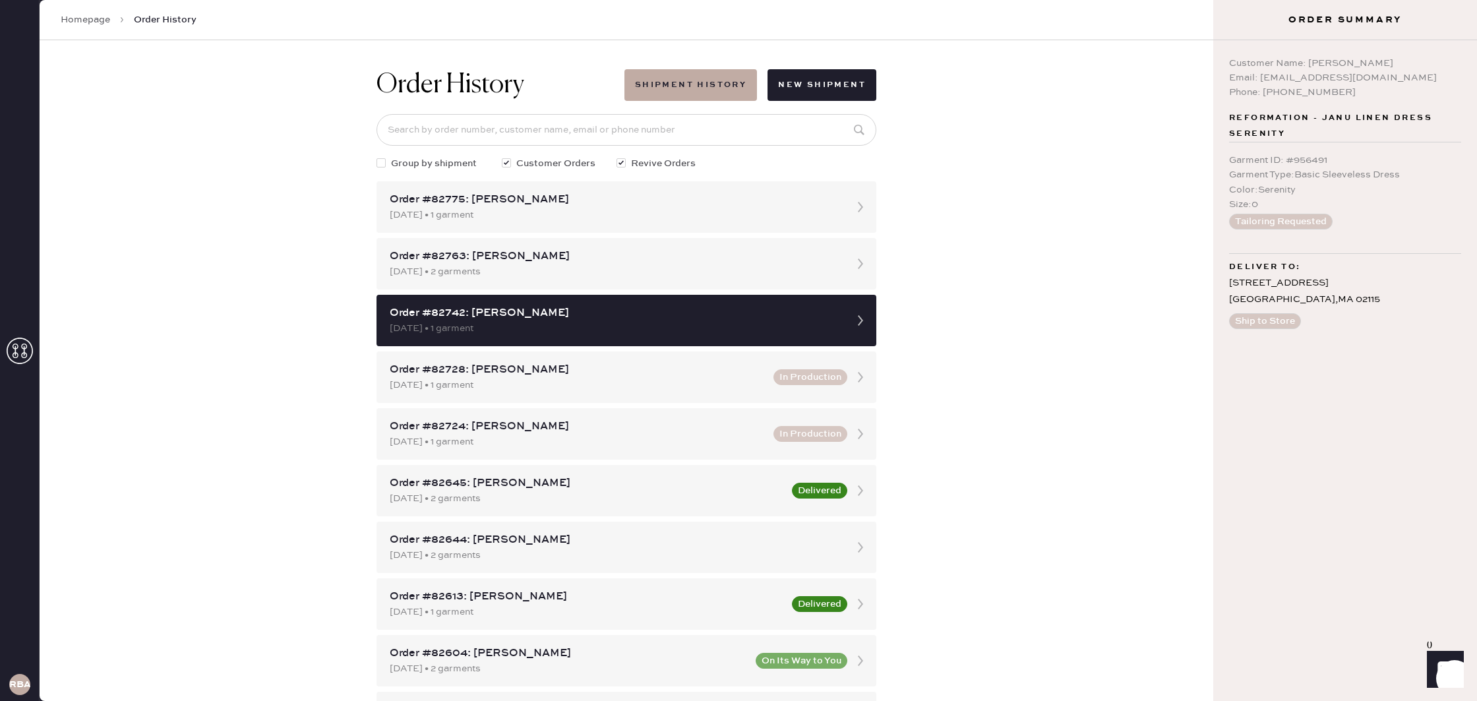
click at [386, 162] on div at bounding box center [383, 163] width 15 height 15
click at [377, 157] on input "Group by shipment" at bounding box center [376, 156] width 1 height 1
checkbox input "true"
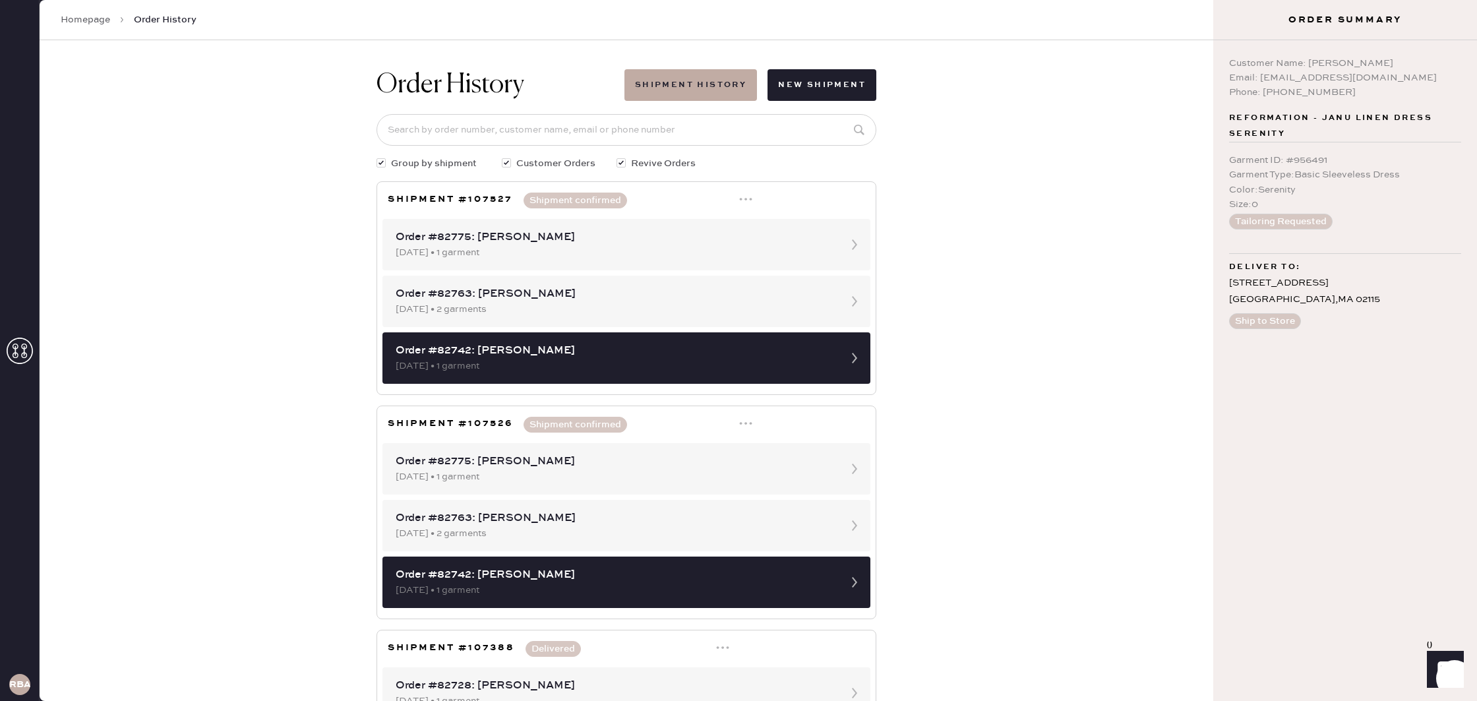
click at [748, 198] on icon at bounding box center [745, 198] width 13 height 13
click at [732, 221] on div "Print Shipping Label" at bounding box center [690, 225] width 91 height 15
